Goal: Information Seeking & Learning: Learn about a topic

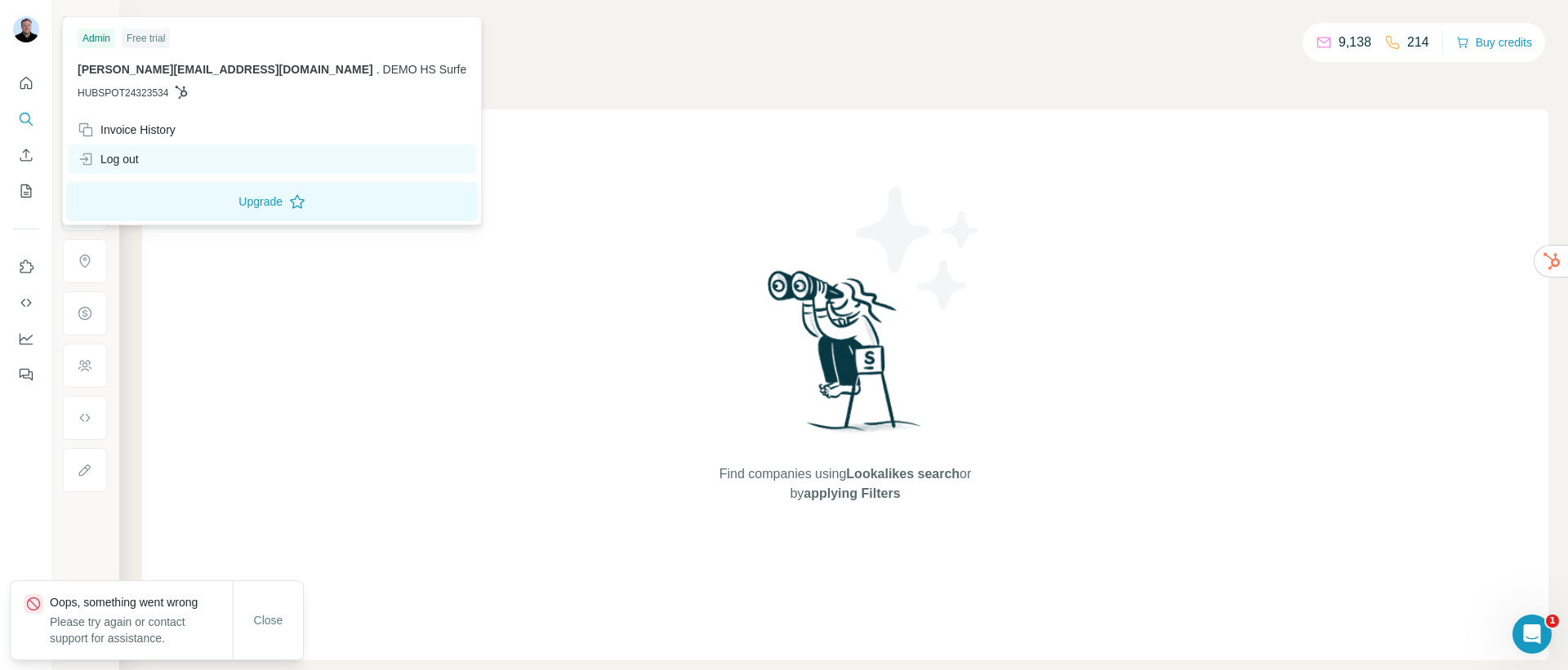
click at [157, 157] on div "Log out" at bounding box center [272, 159] width 408 height 30
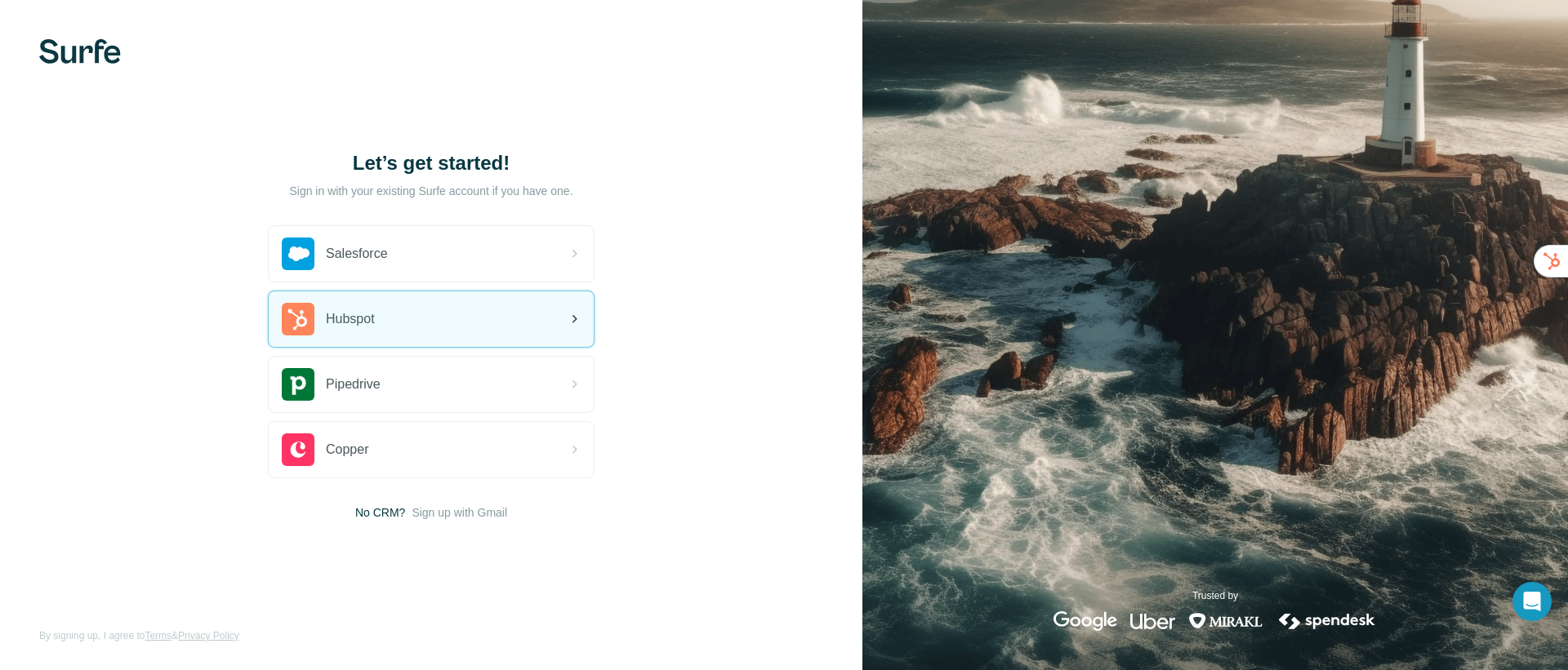
click at [330, 311] on span "Hubspot" at bounding box center [351, 319] width 49 height 20
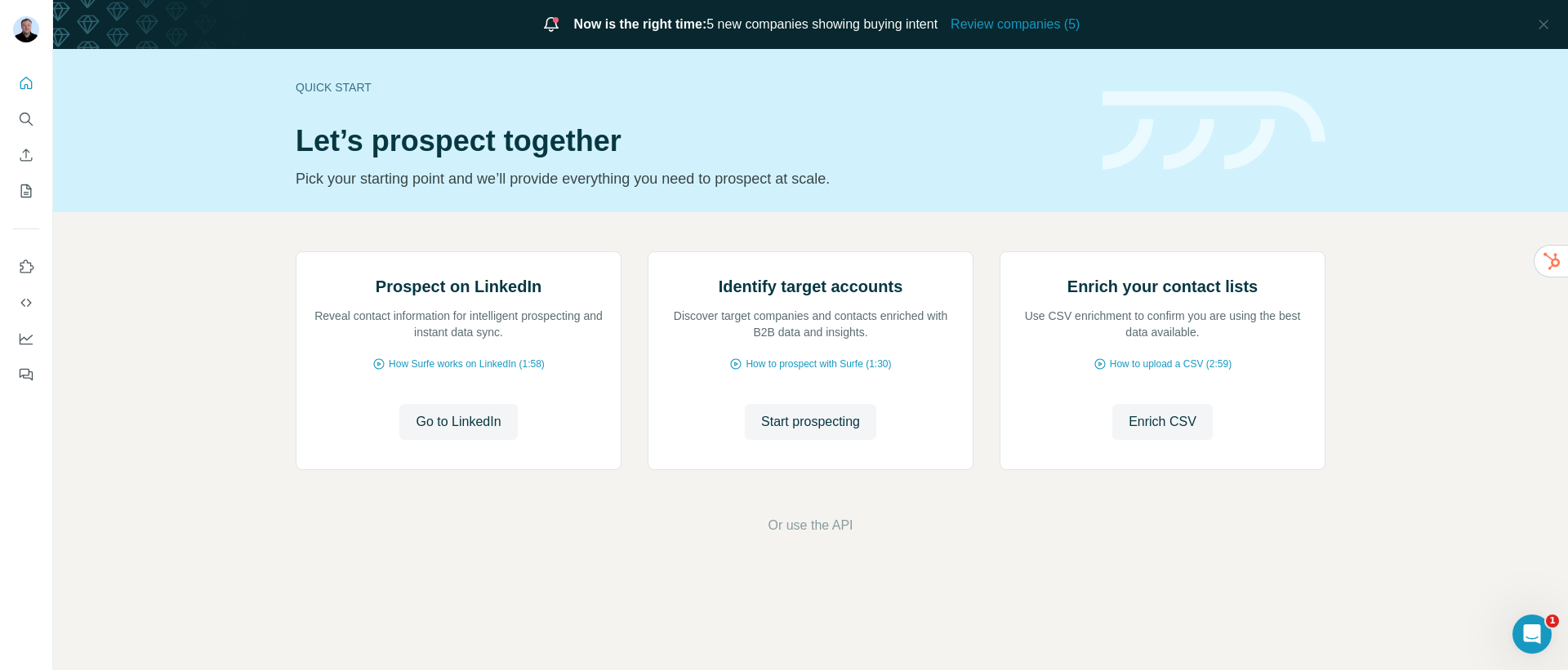
click at [541, 27] on icon at bounding box center [551, 25] width 20 height 20
click at [1065, 28] on span "Review companies (5)" at bounding box center [1015, 25] width 129 height 20
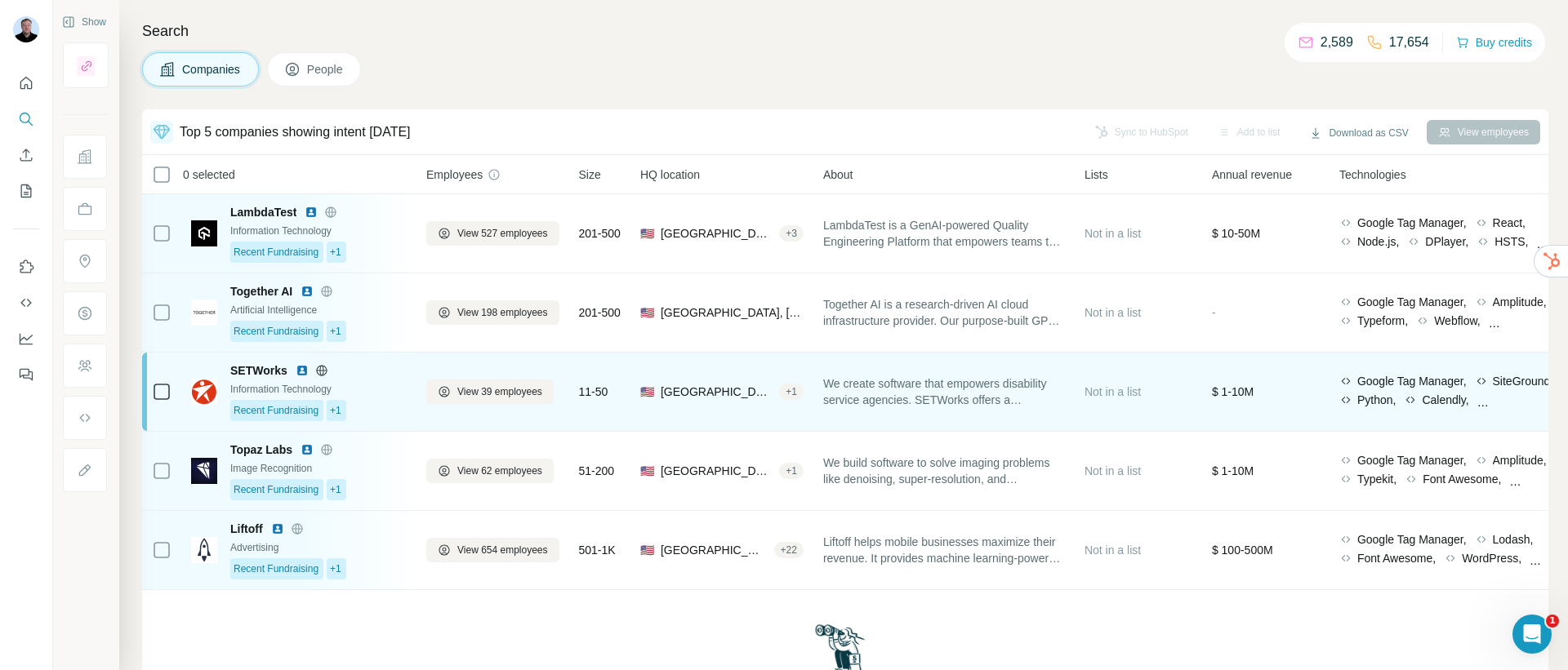
click at [951, 394] on span "We create software that empowers disability service agencies. SETWorks offers a…" at bounding box center [944, 391] width 242 height 33
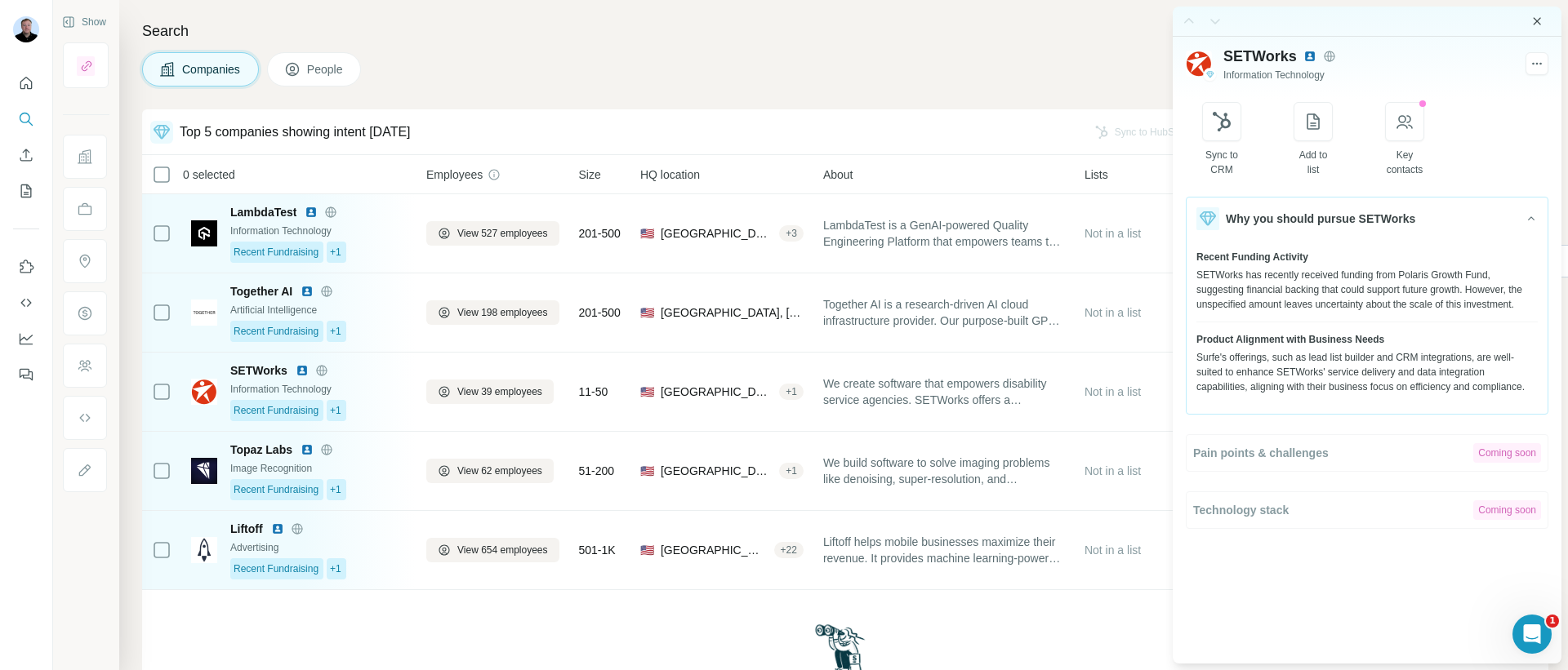
click at [1541, 26] on icon "Close side panel" at bounding box center [1536, 21] width 13 height 13
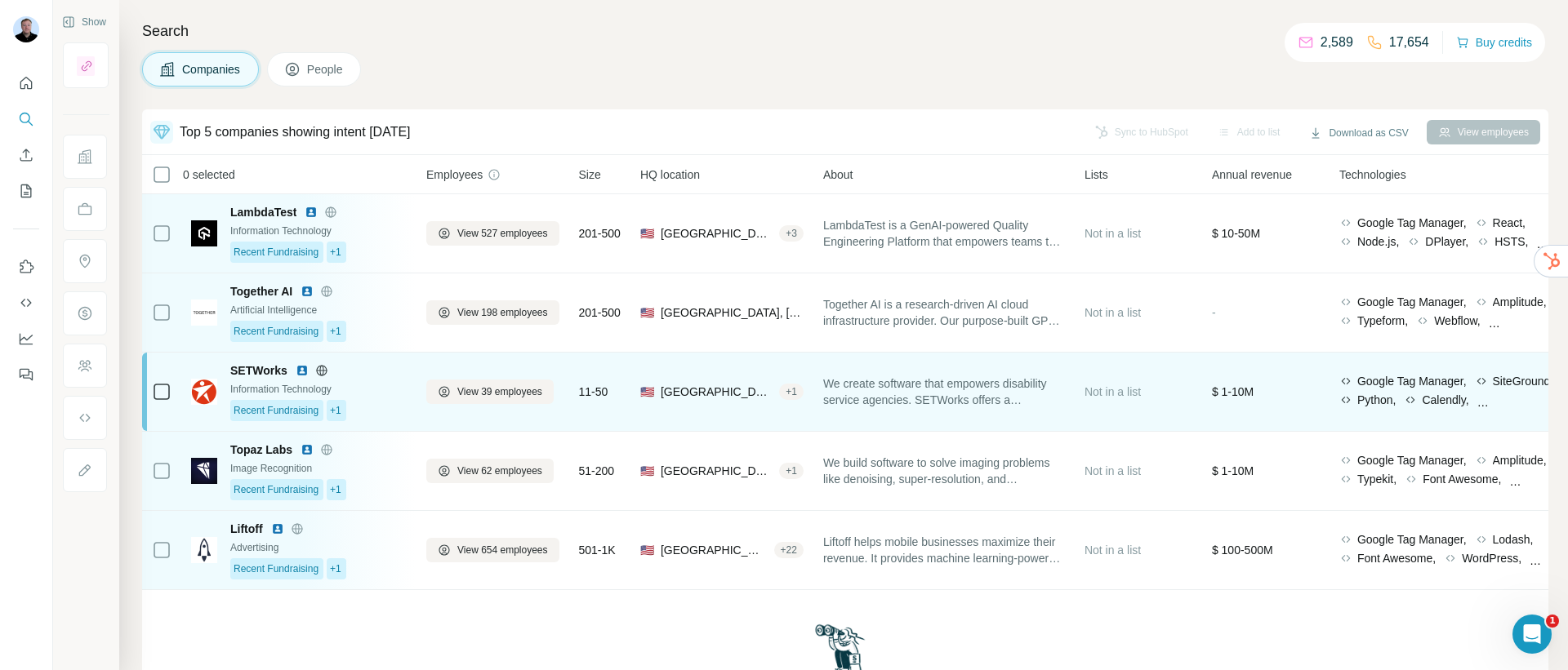
click at [972, 391] on span "We create software that empowers disability service agencies. SETWorks offers a…" at bounding box center [944, 391] width 242 height 33
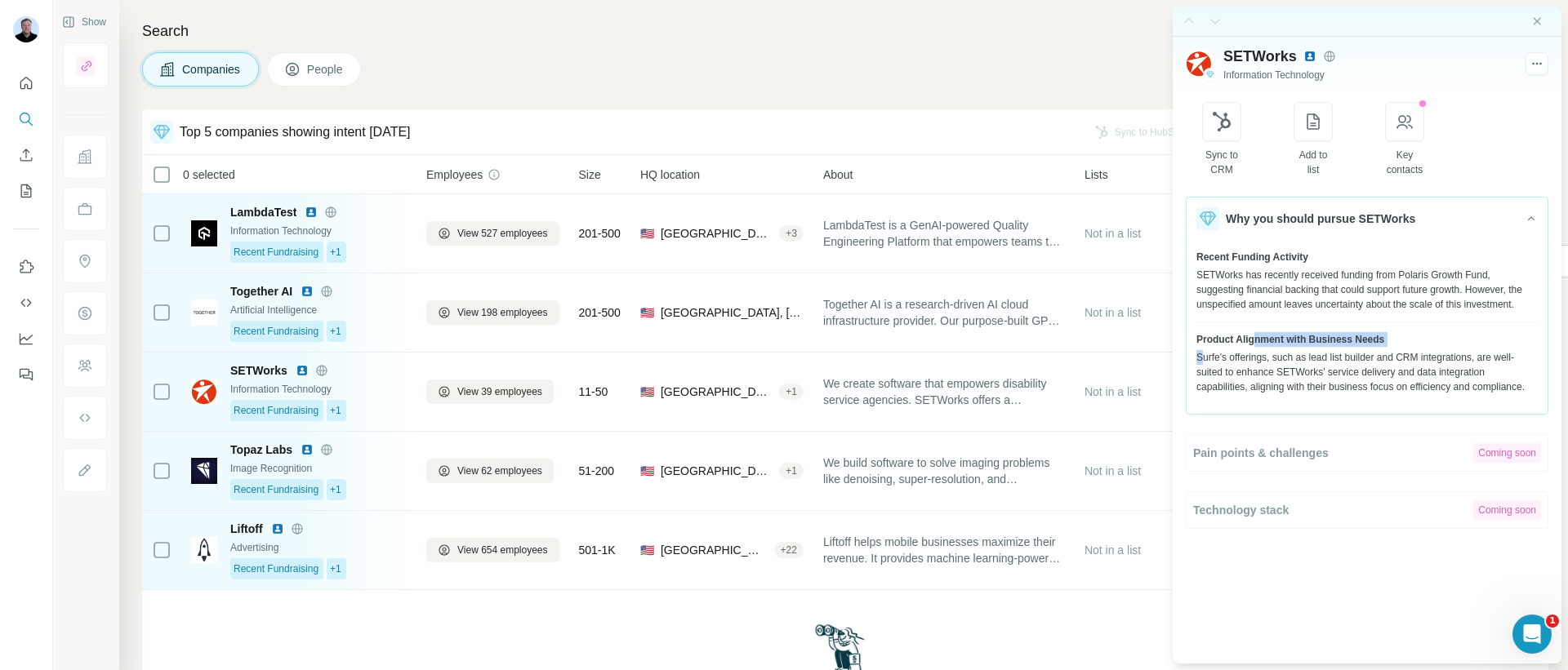
drag, startPoint x: 1203, startPoint y: 372, endPoint x: 1257, endPoint y: 356, distance: 56.3
click at [1257, 356] on div "Product Alignment with Business Needs Surfe's offerings, such as lead list buil…" at bounding box center [1366, 363] width 341 height 62
click at [1247, 378] on div "Surfe's offerings, such as lead list builder and CRM integrations, are well-sui…" at bounding box center [1366, 373] width 341 height 44
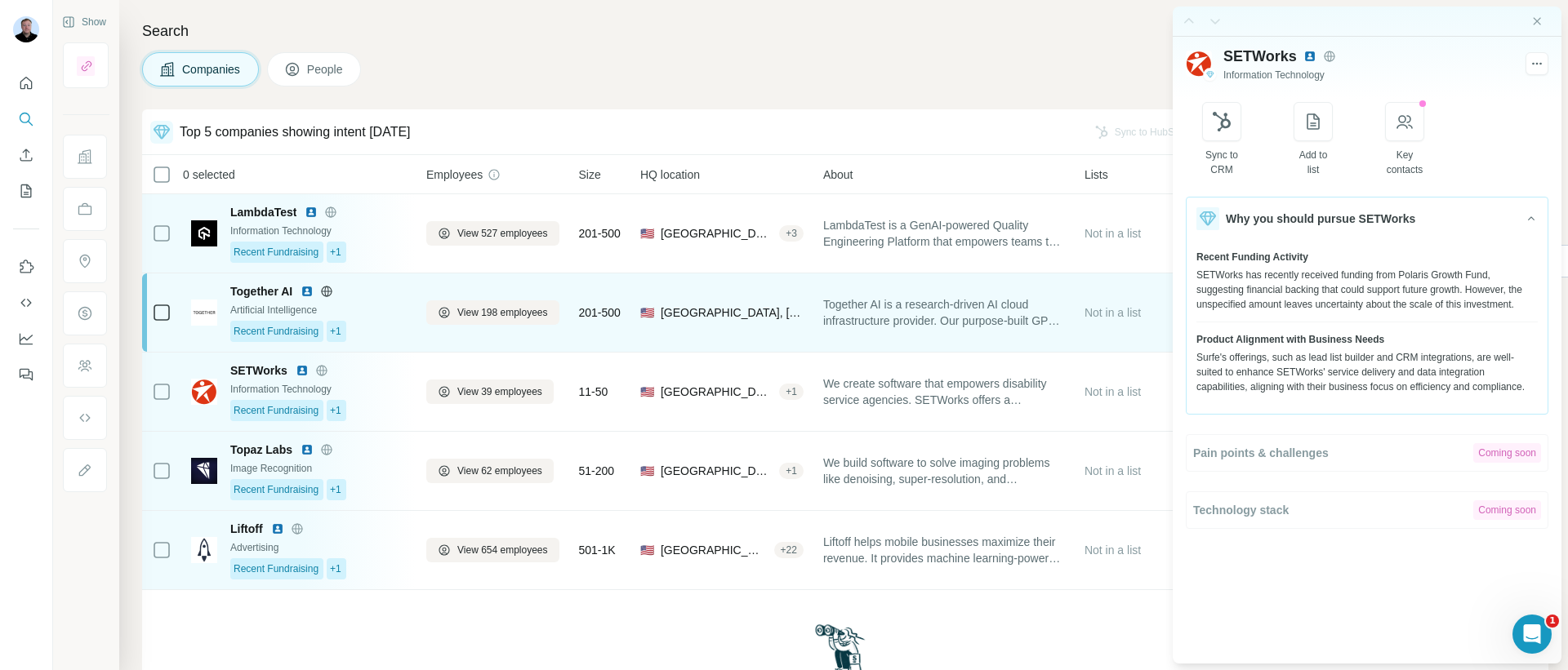
click at [948, 303] on span "Together AI is a research-driven AI cloud infrastructure provider. Our purpose-…" at bounding box center [944, 312] width 242 height 33
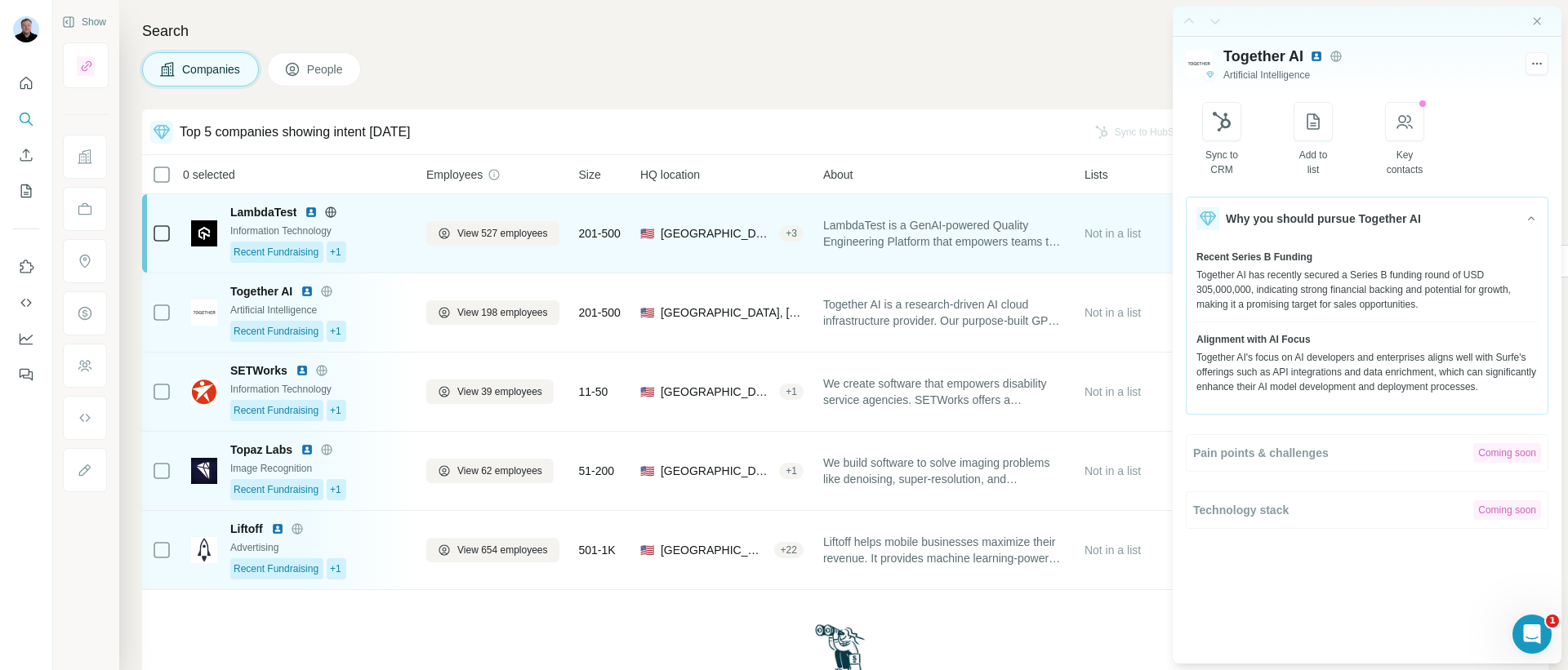
click at [943, 237] on span "LambdaTest is a GenAI-powered Quality Engineering Platform that empowers teams …" at bounding box center [944, 233] width 242 height 33
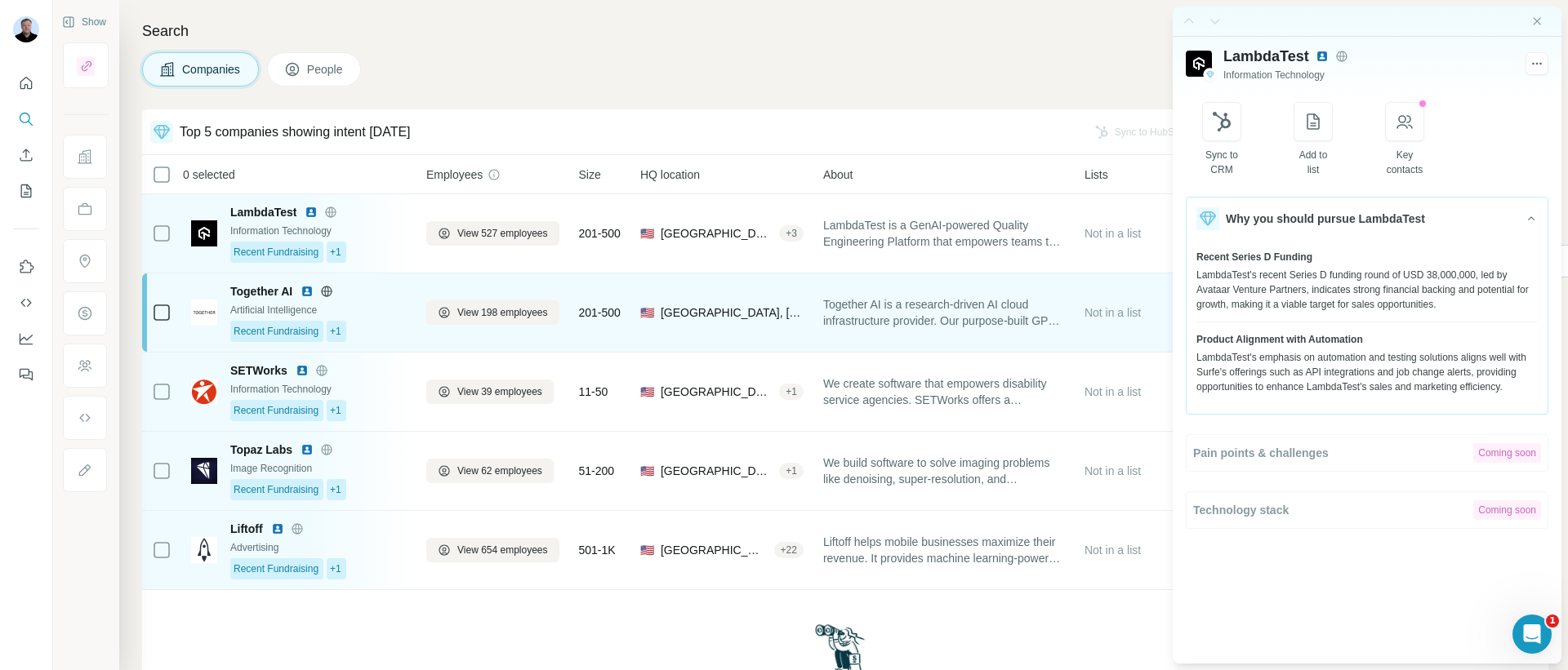
click at [964, 296] on span "Together AI is a research-driven AI cloud infrastructure provider. Our purpose-…" at bounding box center [944, 312] width 242 height 33
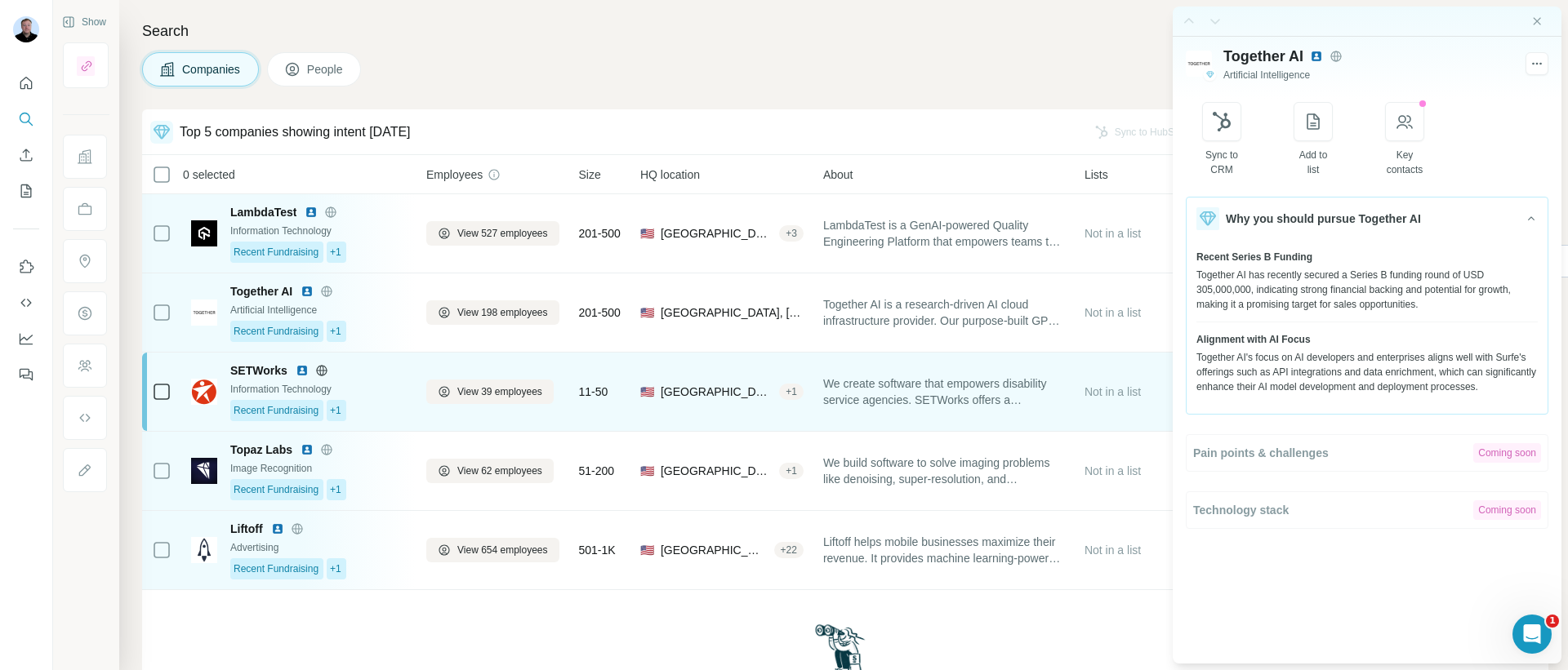
click at [1008, 388] on span "We create software that empowers disability service agencies. SETWorks offers a…" at bounding box center [944, 391] width 242 height 33
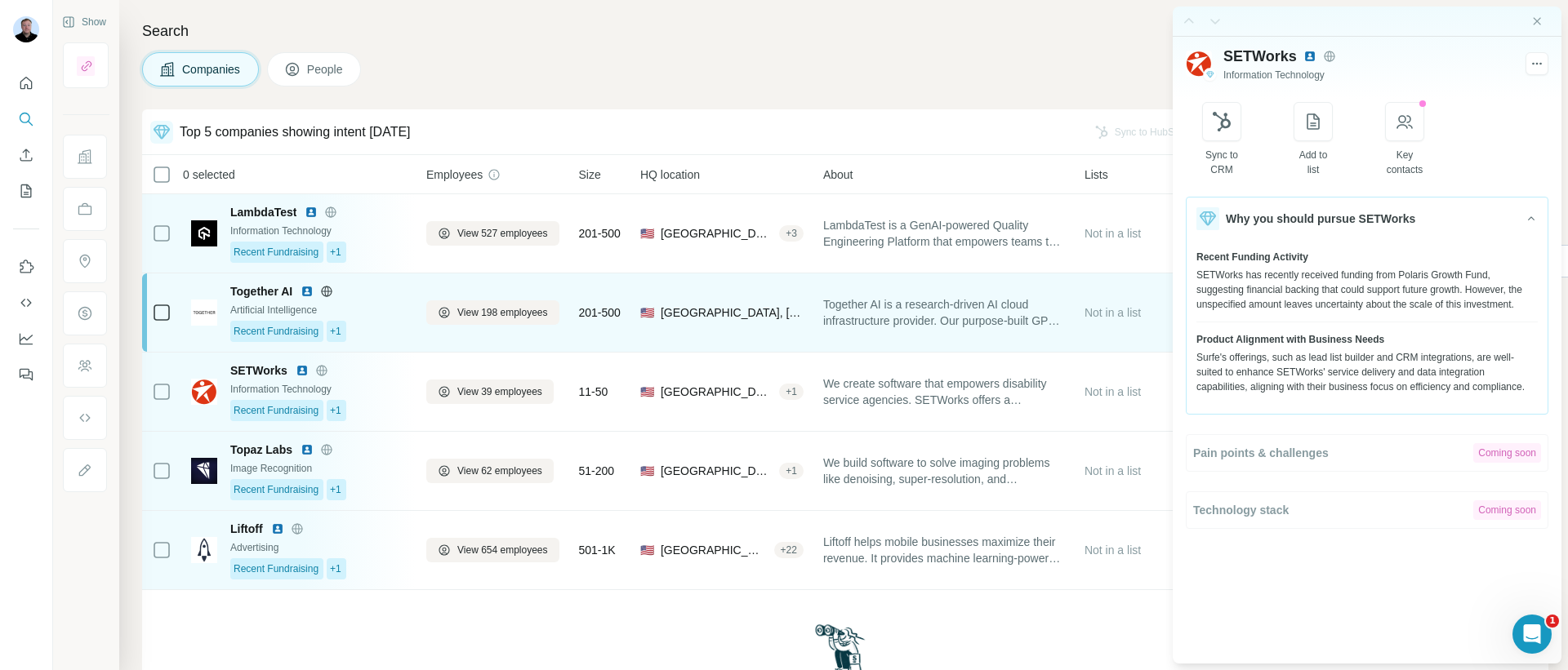
click at [1005, 331] on div "Together AI is a research-driven AI cloud infrastructure provider. Our purpose-…" at bounding box center [944, 312] width 242 height 58
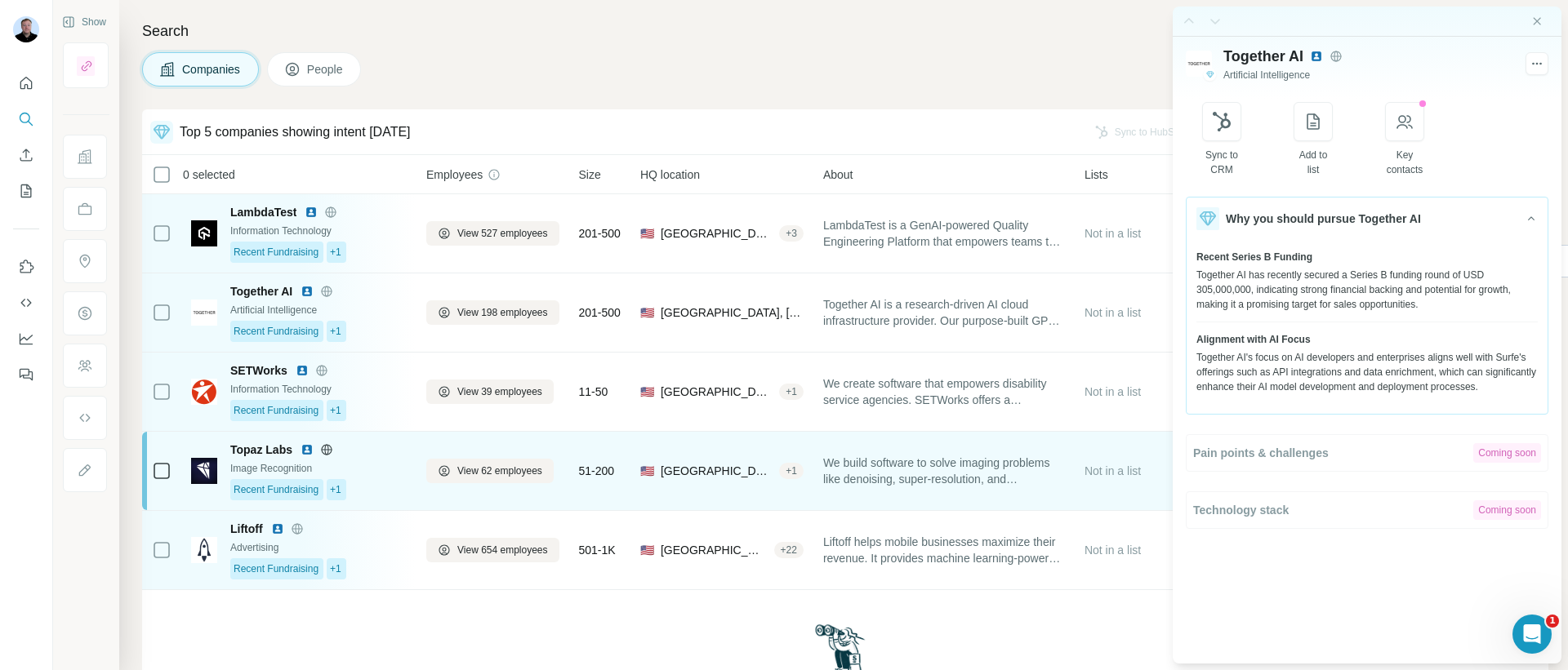
click at [1049, 455] on span "We build software to solve imaging problems like denoising, super-resolution, a…" at bounding box center [944, 470] width 242 height 33
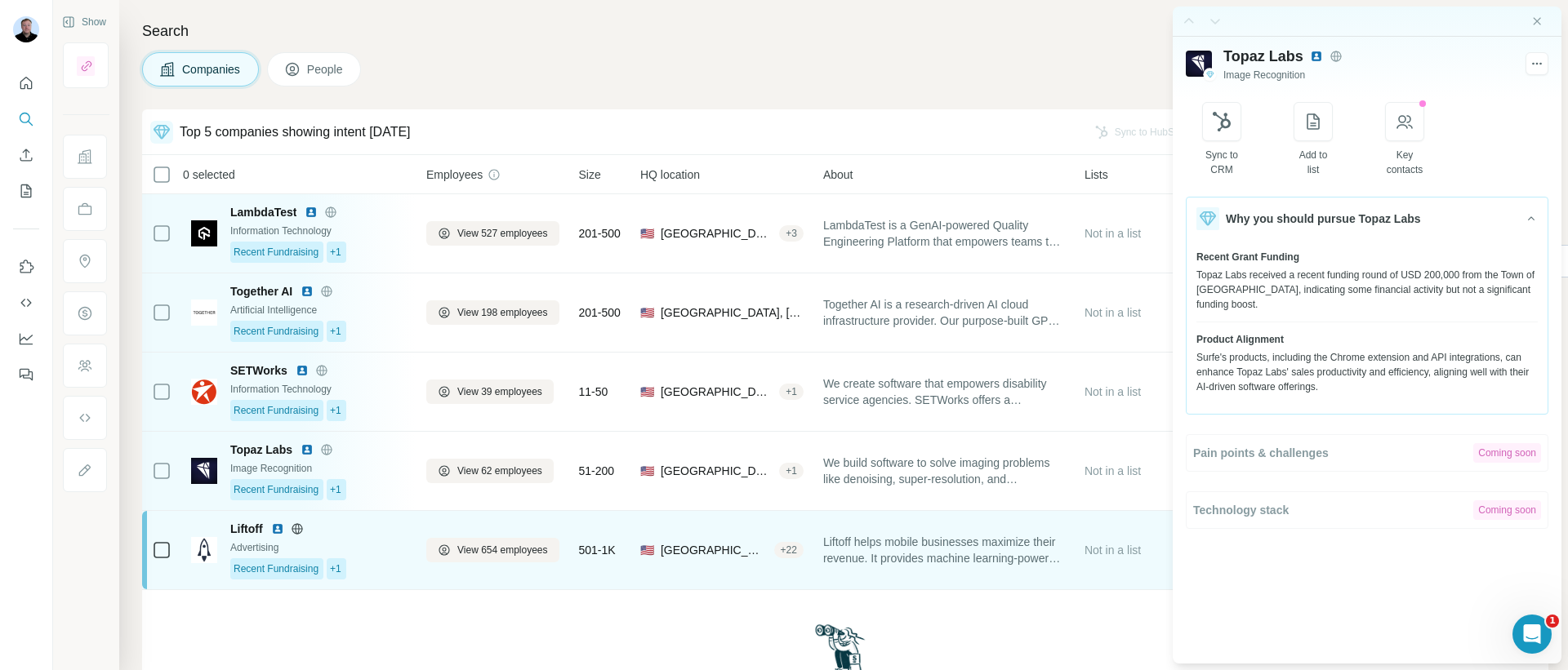
click at [1001, 546] on span "Liftoff helps mobile businesses maximize their revenue. It provides machine lea…" at bounding box center [944, 549] width 242 height 33
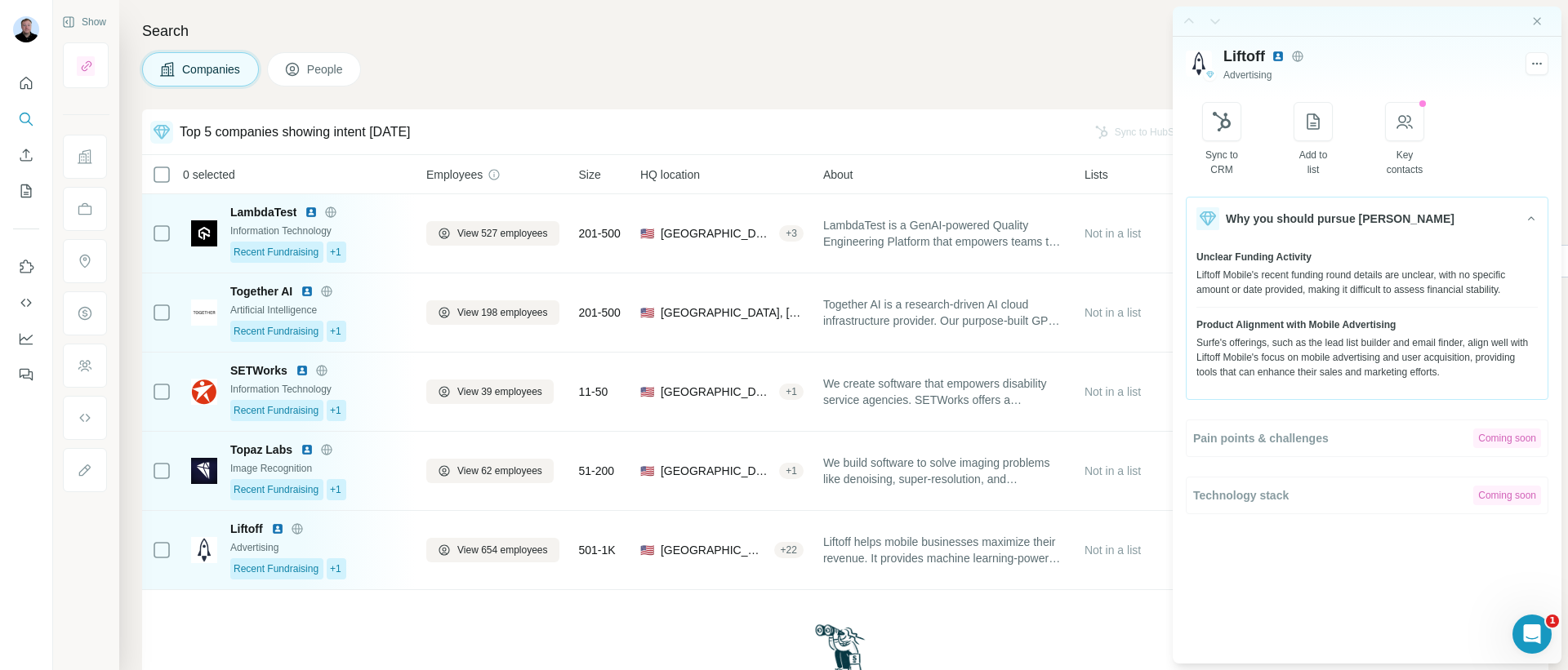
click at [1327, 303] on div "Unclear Funding Activity Liftoff Mobile's recent funding round details are uncl…" at bounding box center [1366, 279] width 341 height 57
click at [1338, 290] on div "Liftoff Mobile's recent funding round details are unclear, with no specific amo…" at bounding box center [1366, 283] width 341 height 30
click at [1324, 288] on div "Liftoff Mobile's recent funding round details are unclear, with no specific amo…" at bounding box center [1366, 283] width 341 height 30
click at [1424, 132] on button "button" at bounding box center [1405, 122] width 40 height 40
click at [554, 59] on div "Companies People" at bounding box center [845, 69] width 1406 height 35
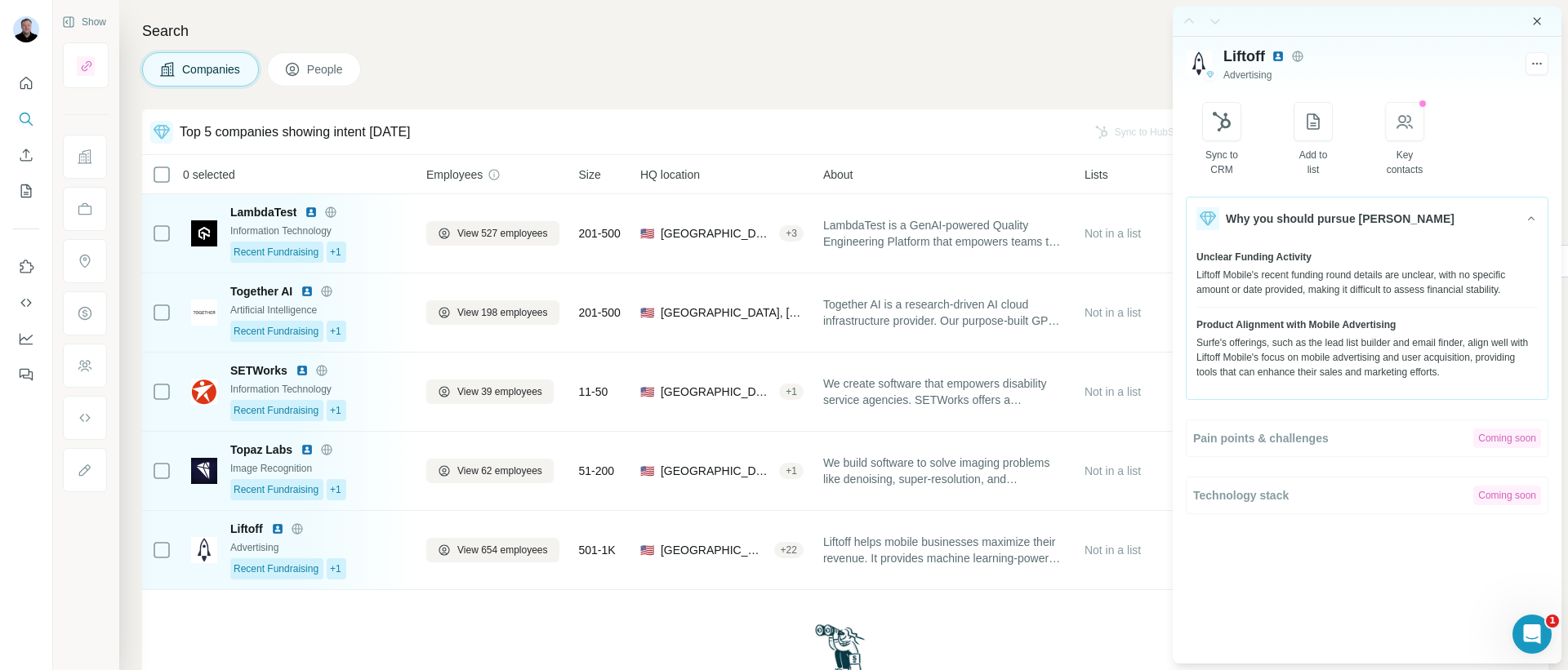
click at [1542, 17] on div at bounding box center [1366, 22] width 388 height 31
click at [1541, 20] on icon "Close side panel" at bounding box center [1536, 21] width 13 height 13
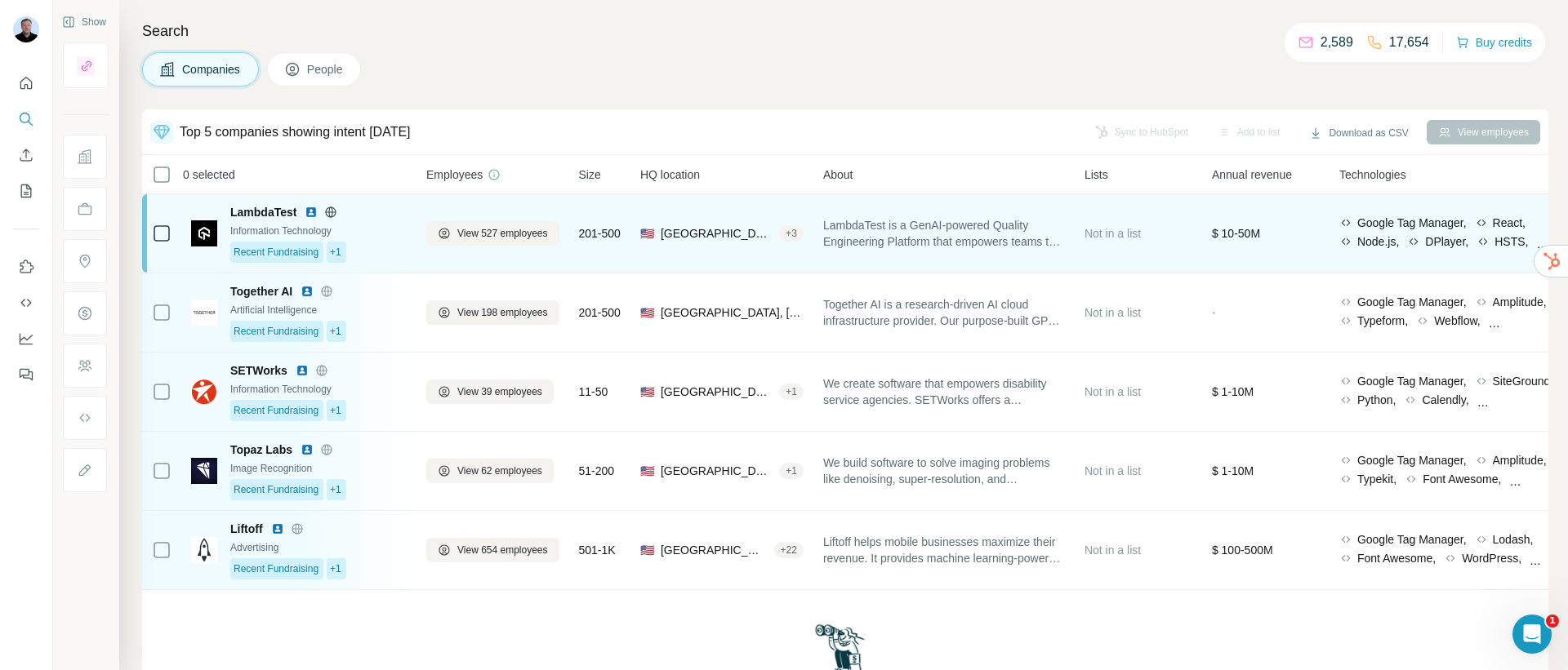
click at [1085, 226] on td "Not in a list" at bounding box center [1137, 234] width 127 height 79
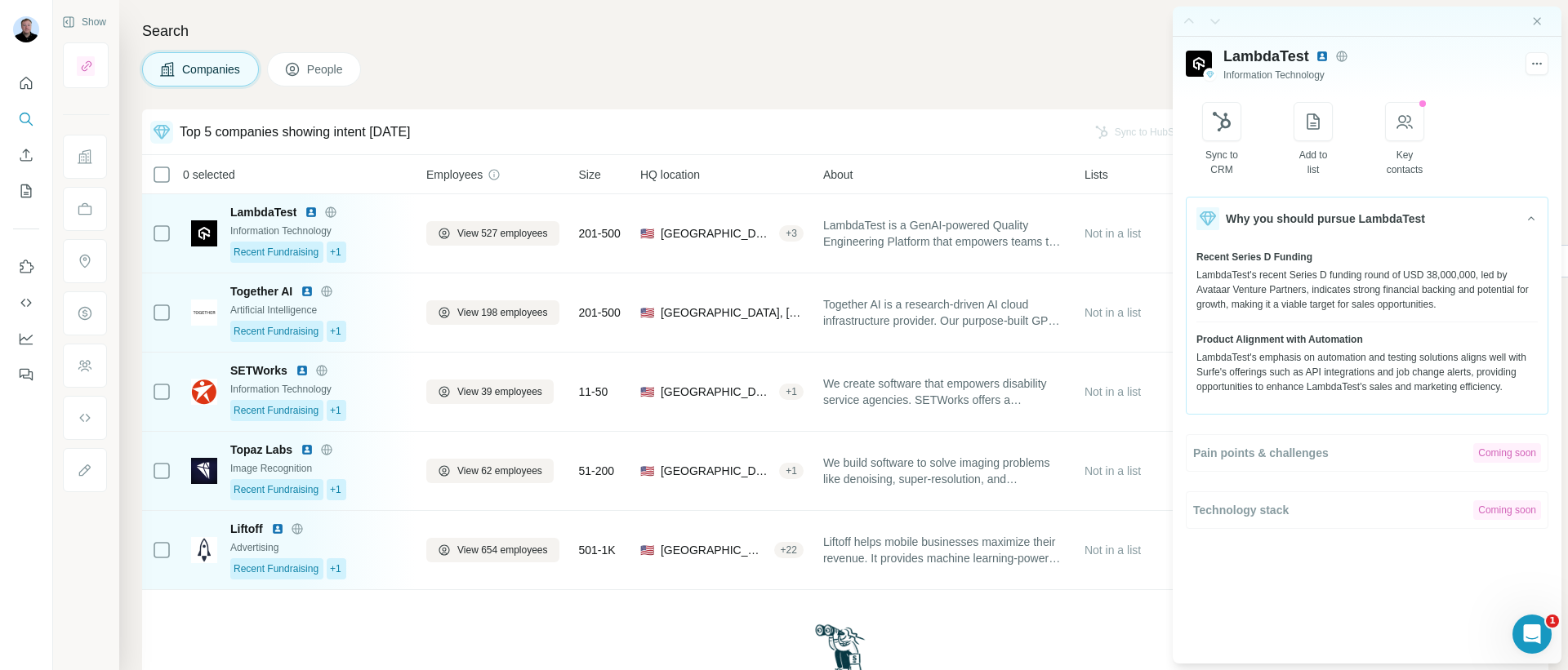
click at [932, 95] on div "Search Companies People Top 5 companies showing intent [DATE] Sync to HubSpot A…" at bounding box center [844, 335] width 1448 height 670
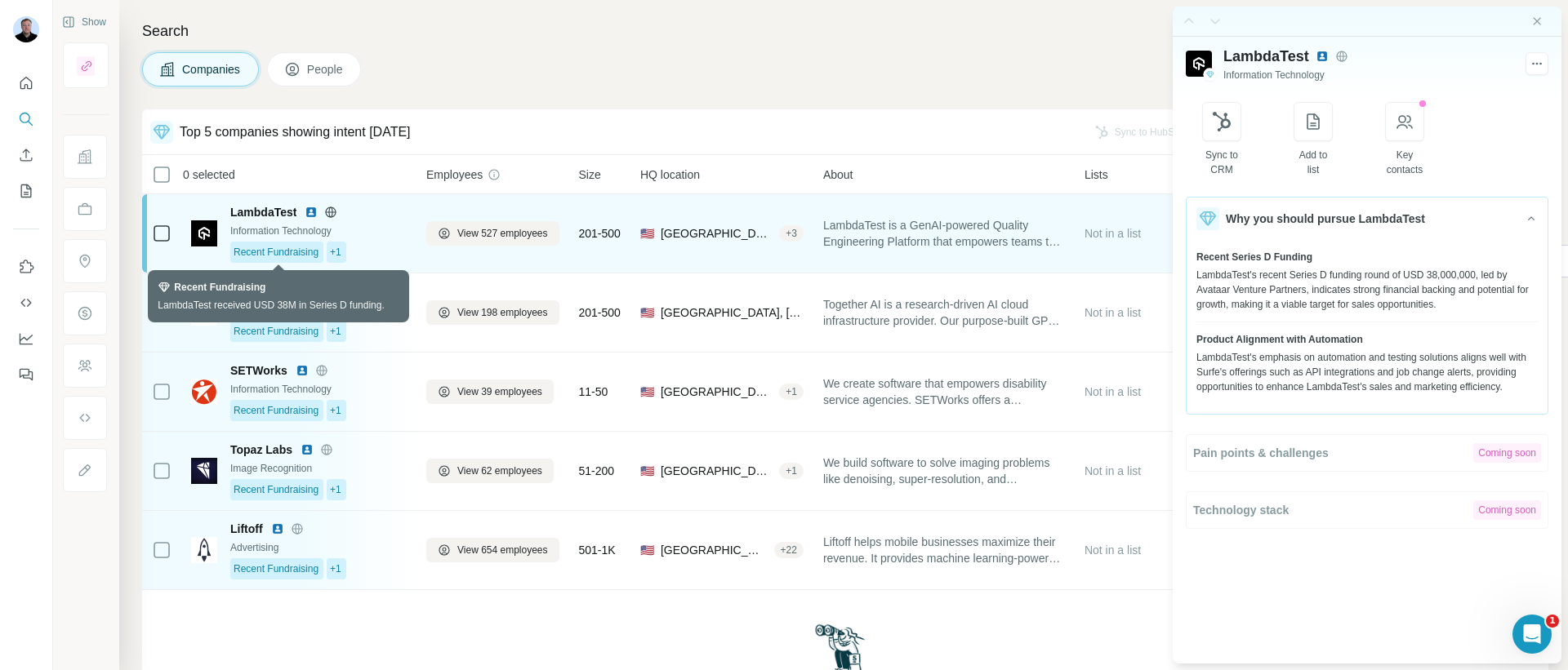
click at [298, 242] on div "Recent Fundraising" at bounding box center [277, 252] width 93 height 21
click at [299, 252] on span "Recent Fundraising" at bounding box center [276, 252] width 85 height 15
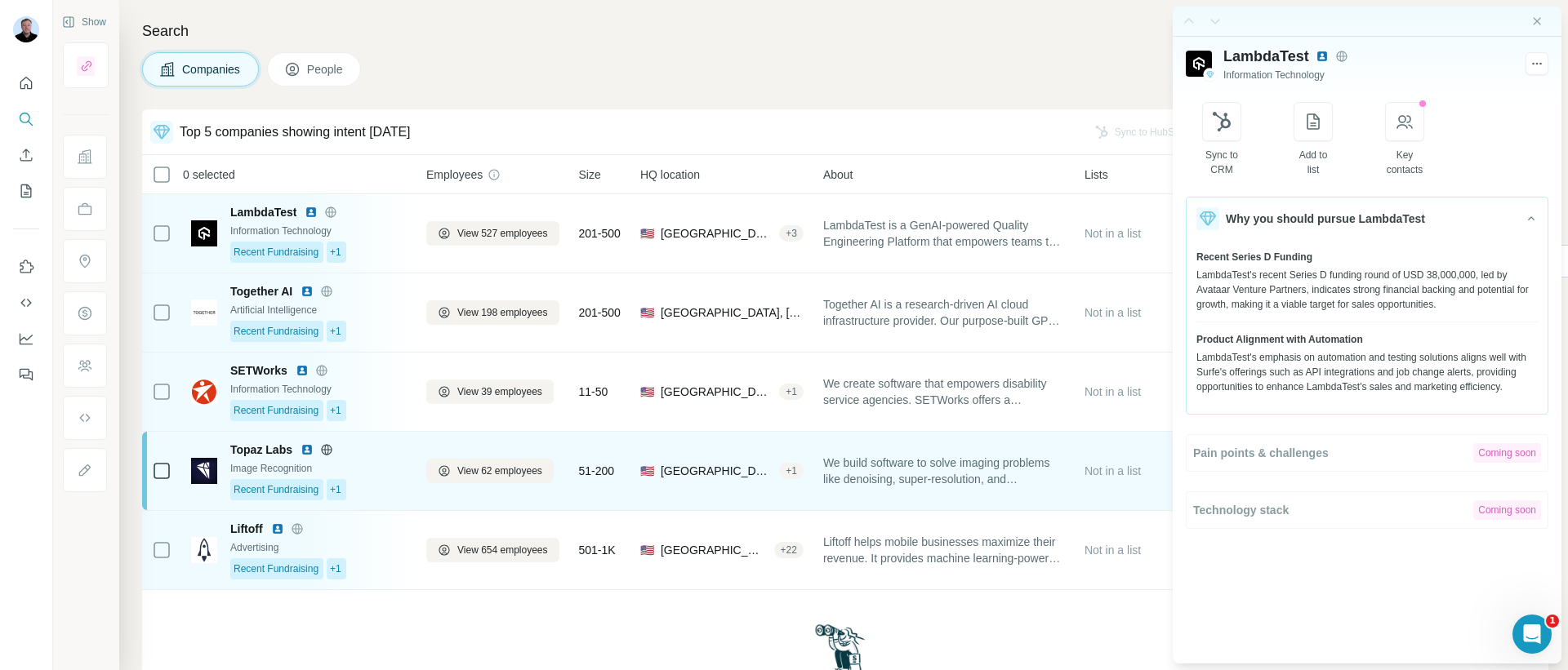
click at [859, 472] on span "We build software to solve imaging problems like denoising, super-resolution, a…" at bounding box center [944, 470] width 242 height 33
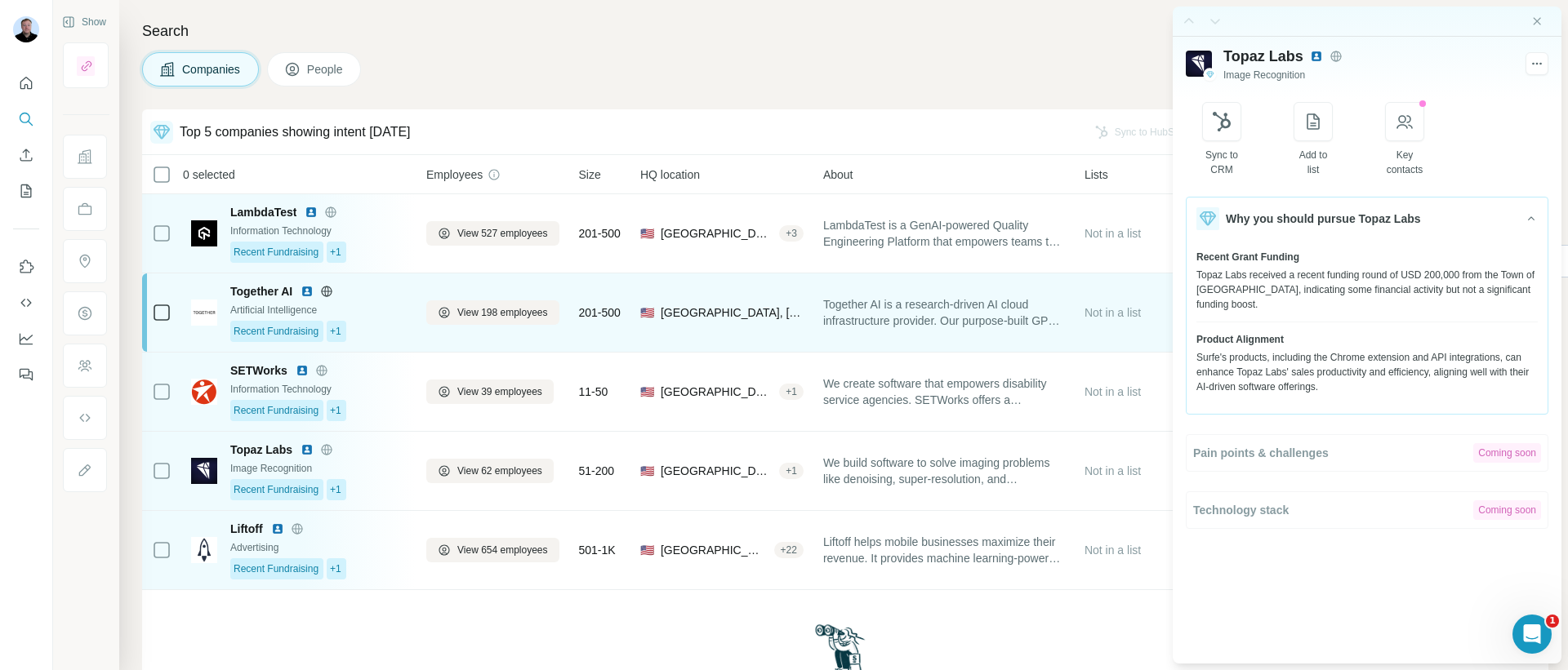
click at [869, 312] on span "Together AI is a research-driven AI cloud infrastructure provider. Our purpose-…" at bounding box center [944, 312] width 242 height 33
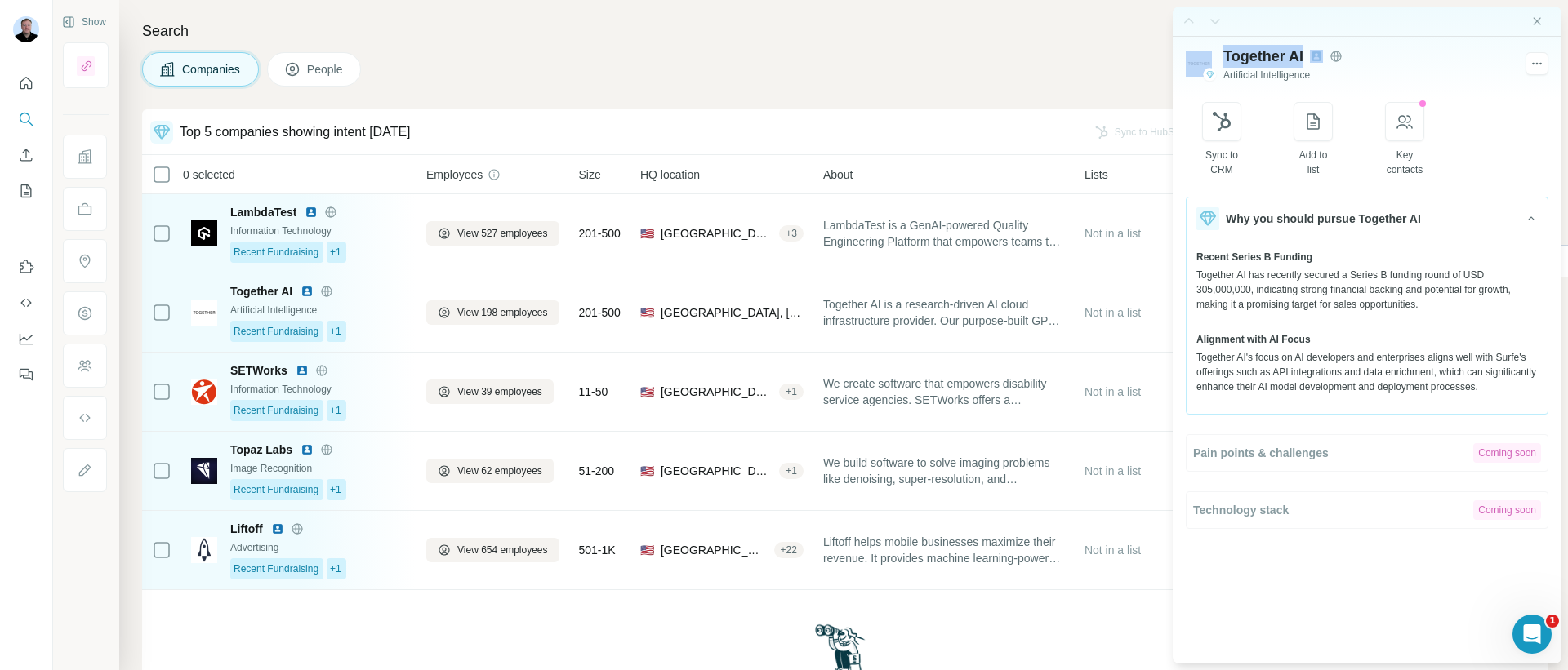
drag, startPoint x: 1215, startPoint y: 54, endPoint x: 1333, endPoint y: 46, distance: 118.3
click at [1333, 46] on div "Together AI Artificial Intelligence" at bounding box center [1366, 63] width 363 height 38
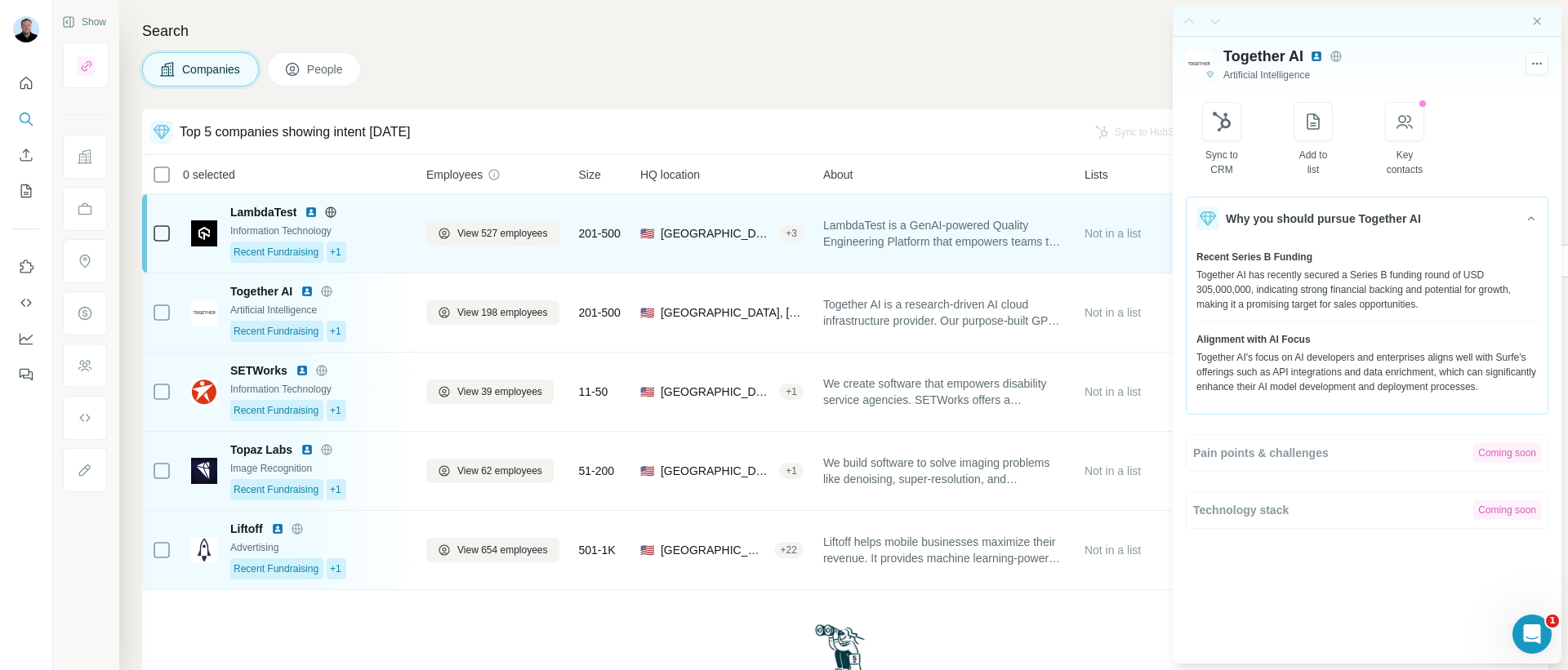
click at [694, 243] on div "🇺🇸 [GEOGRAPHIC_DATA], [US_STATE] + 3" at bounding box center [721, 233] width 163 height 58
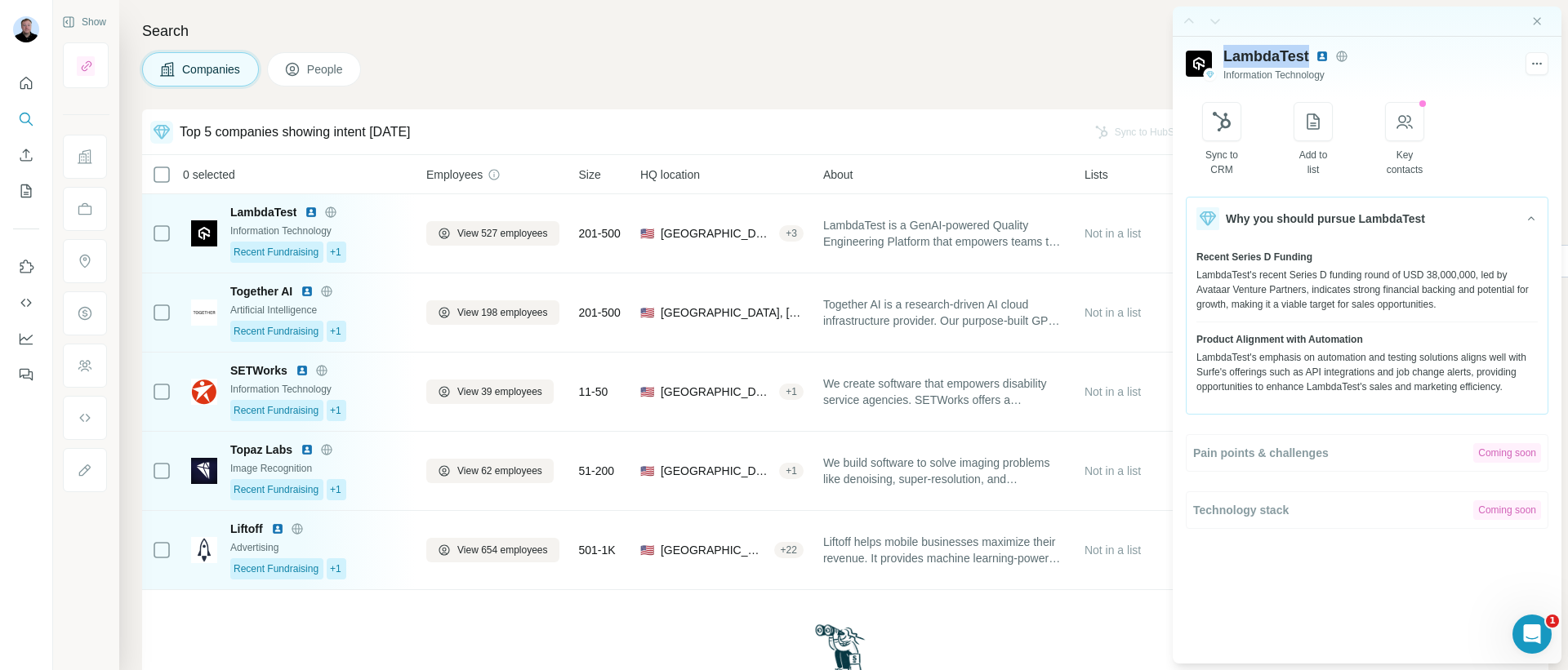
drag, startPoint x: 1224, startPoint y: 47, endPoint x: 1310, endPoint y: 54, distance: 86.3
click at [1310, 54] on div "LambdaTest" at bounding box center [1368, 55] width 290 height 23
click at [1540, 19] on icon "Close side panel" at bounding box center [1536, 21] width 13 height 13
